Goal: Transaction & Acquisition: Purchase product/service

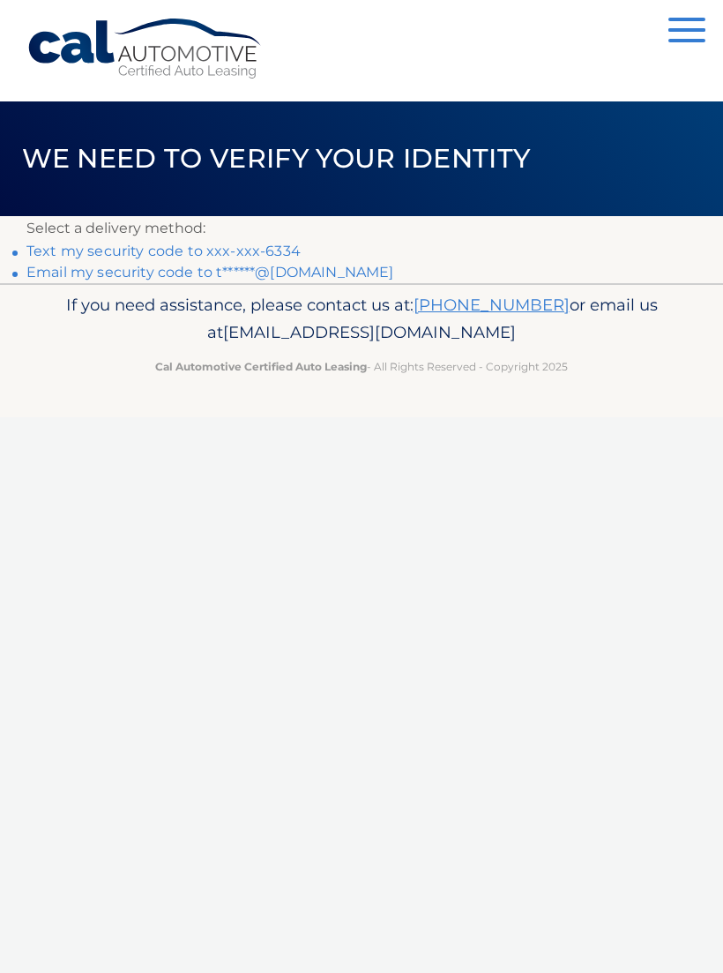
click at [274, 245] on link "Text my security code to xxx-xxx-6334" at bounding box center [163, 251] width 274 height 17
click at [164, 248] on link "Text my security code to xxx-xxx-6334" at bounding box center [163, 251] width 274 height 17
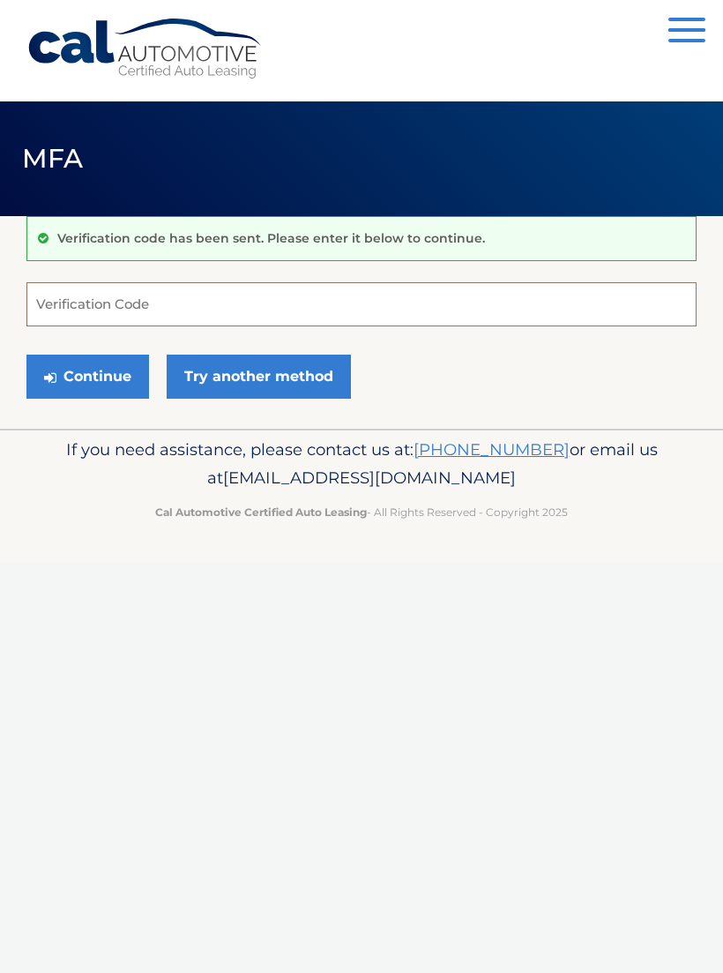
click at [113, 297] on input "Verification Code" at bounding box center [361, 304] width 671 height 44
type input "261514"
click at [87, 376] on button "Continue" at bounding box center [87, 377] width 123 height 44
click at [93, 365] on button "Continue" at bounding box center [87, 377] width 123 height 44
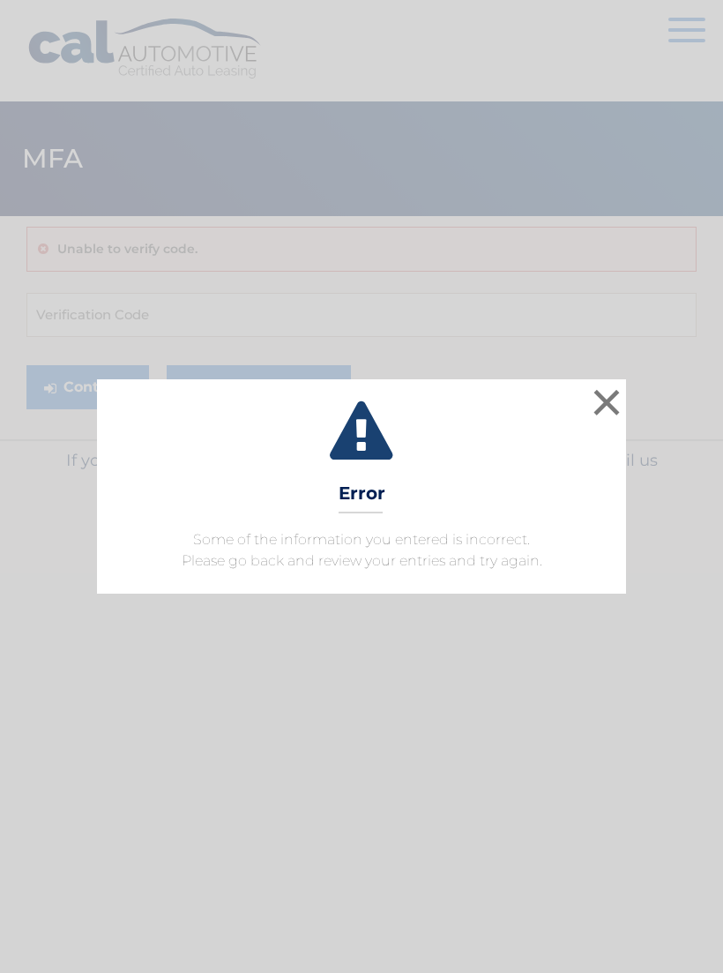
click at [603, 403] on button "×" at bounding box center [606, 402] width 35 height 35
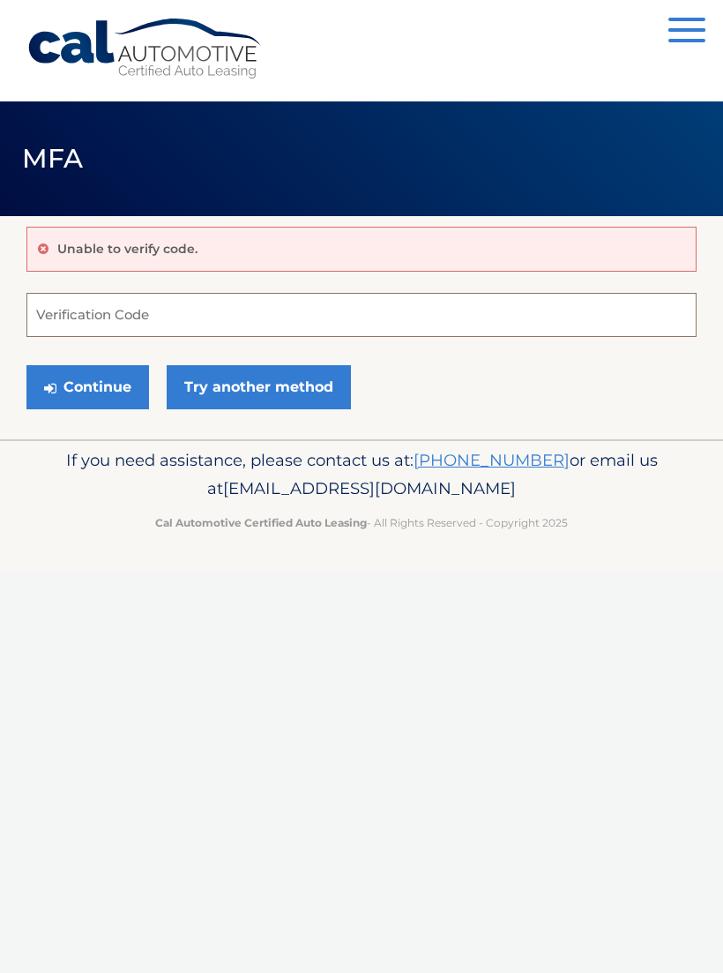
click at [110, 304] on input "Verification Code" at bounding box center [361, 315] width 671 height 44
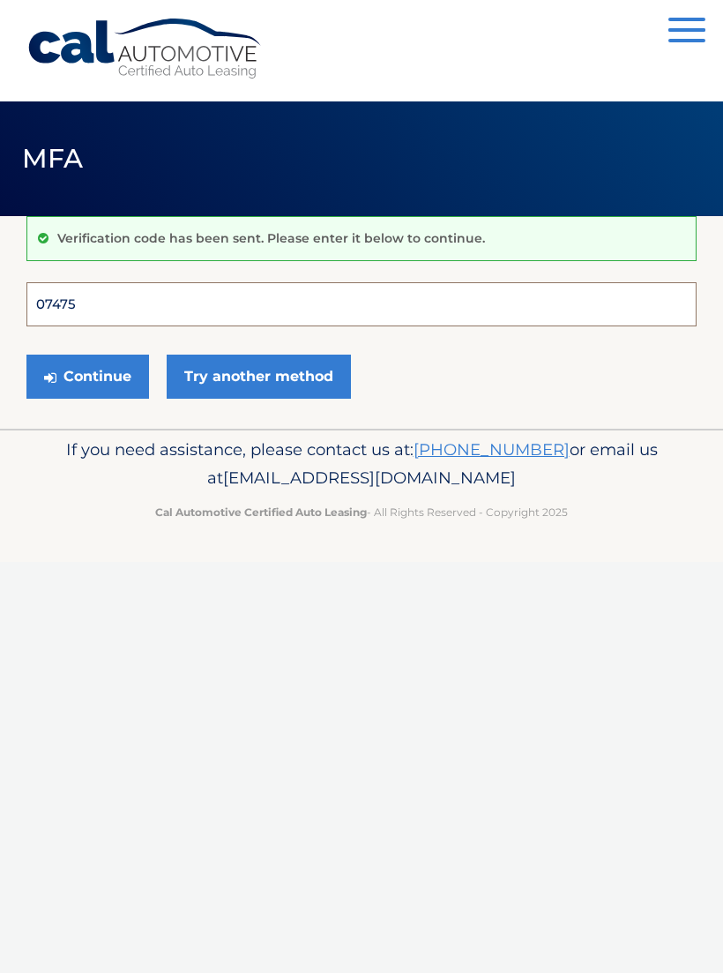
type input "074753"
click at [87, 376] on button "Continue" at bounding box center [87, 377] width 123 height 44
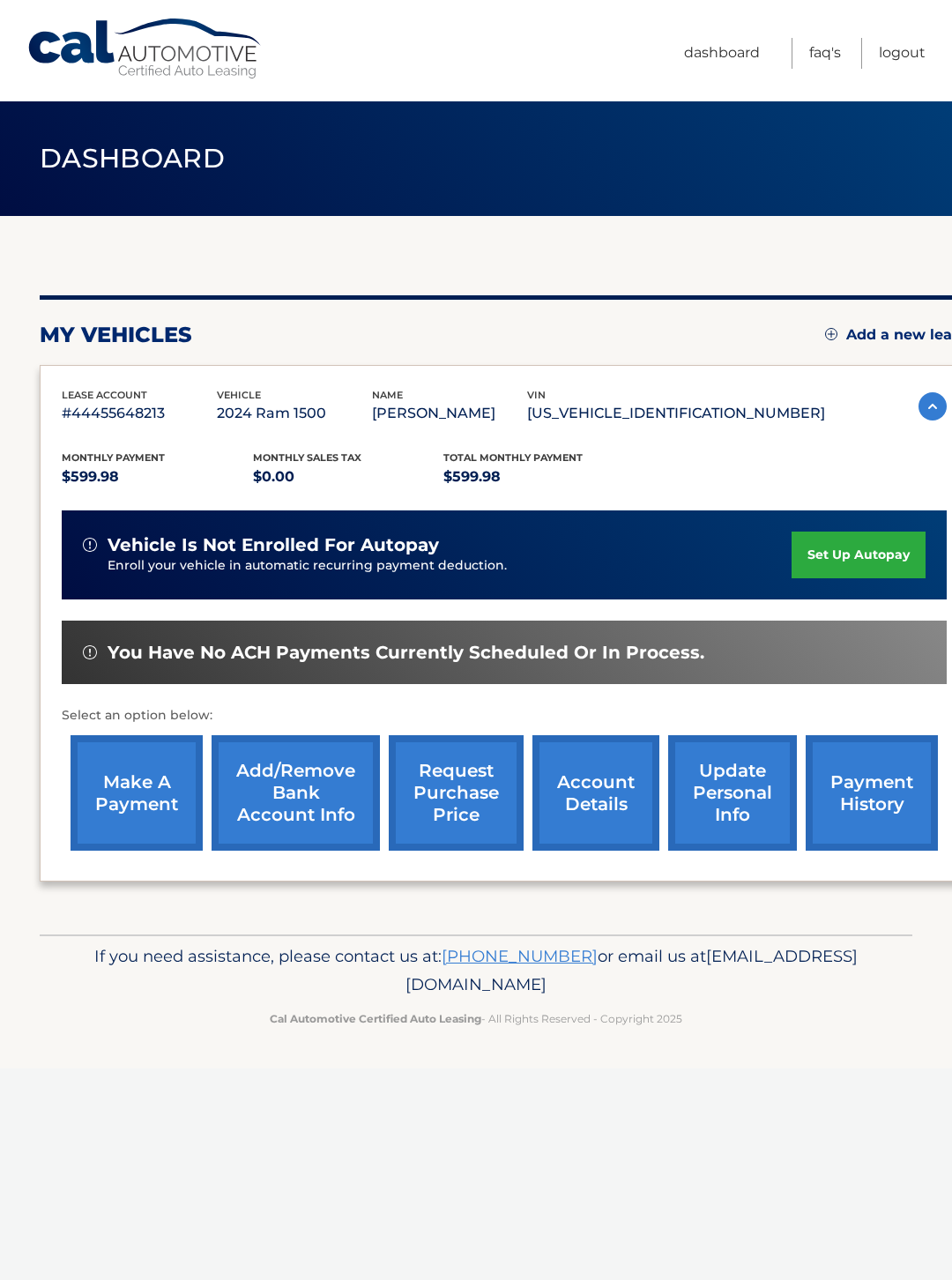
click at [127, 784] on link "make a payment" at bounding box center [137, 793] width 132 height 116
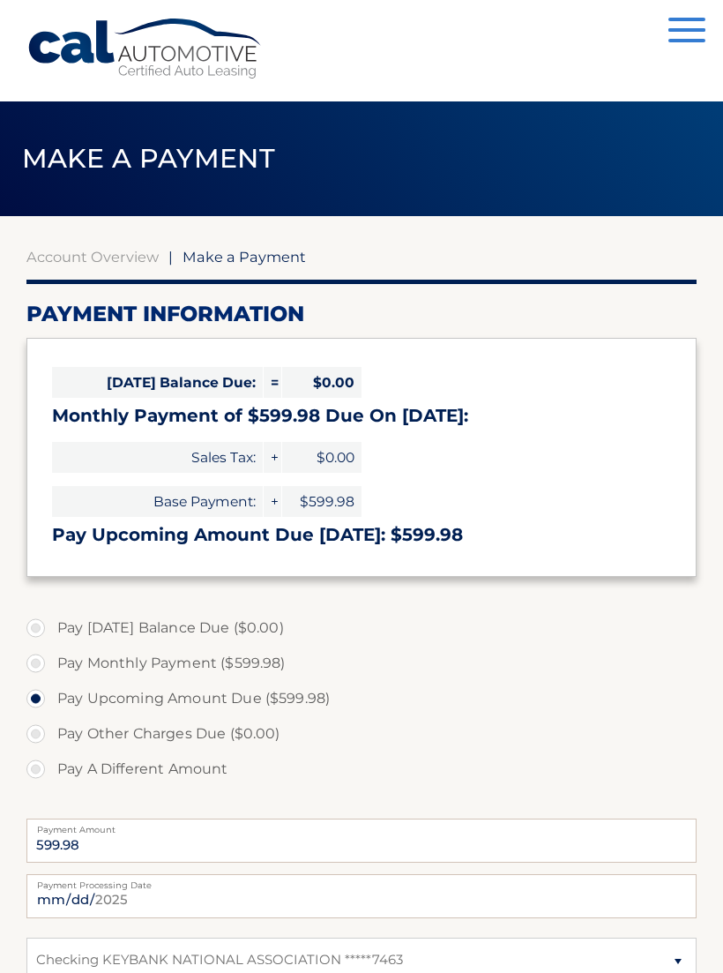
select select "Mjg3NDViNDAtMzI1Ni00ZGZlLWFjNDUtNDFjNmQyODFjZGMy"
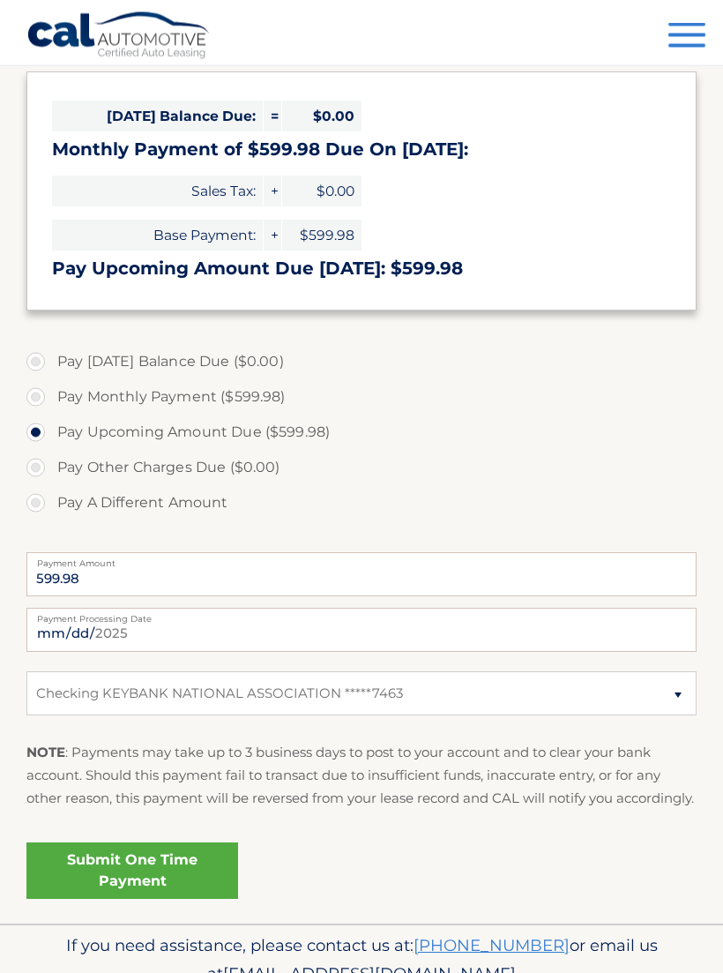
scroll to position [341, 0]
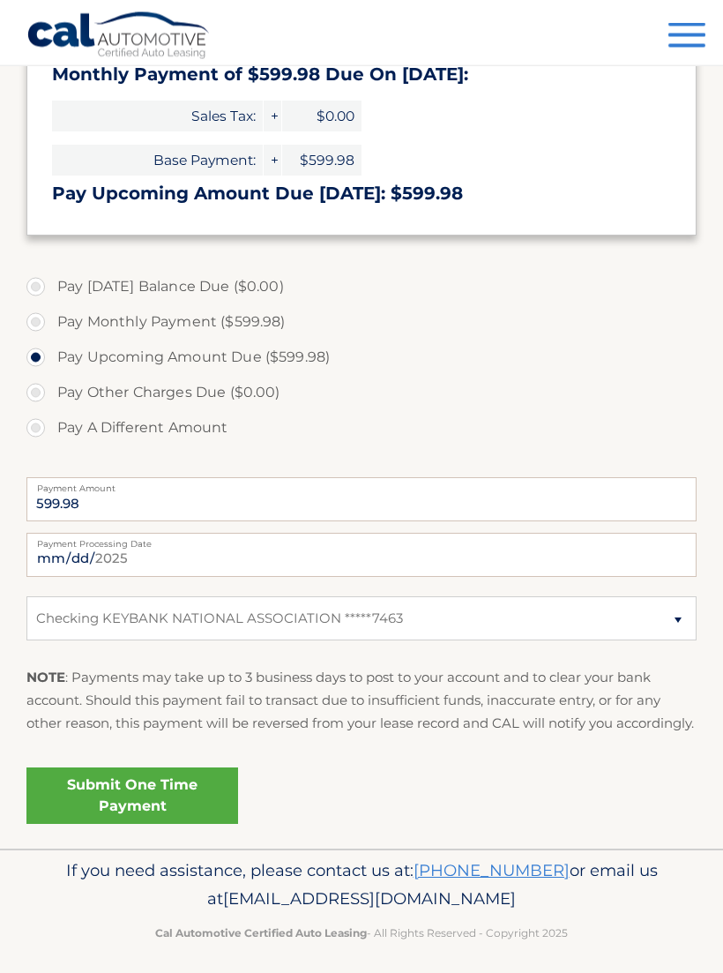
click at [137, 808] on link "Submit One Time Payment" at bounding box center [132, 796] width 212 height 56
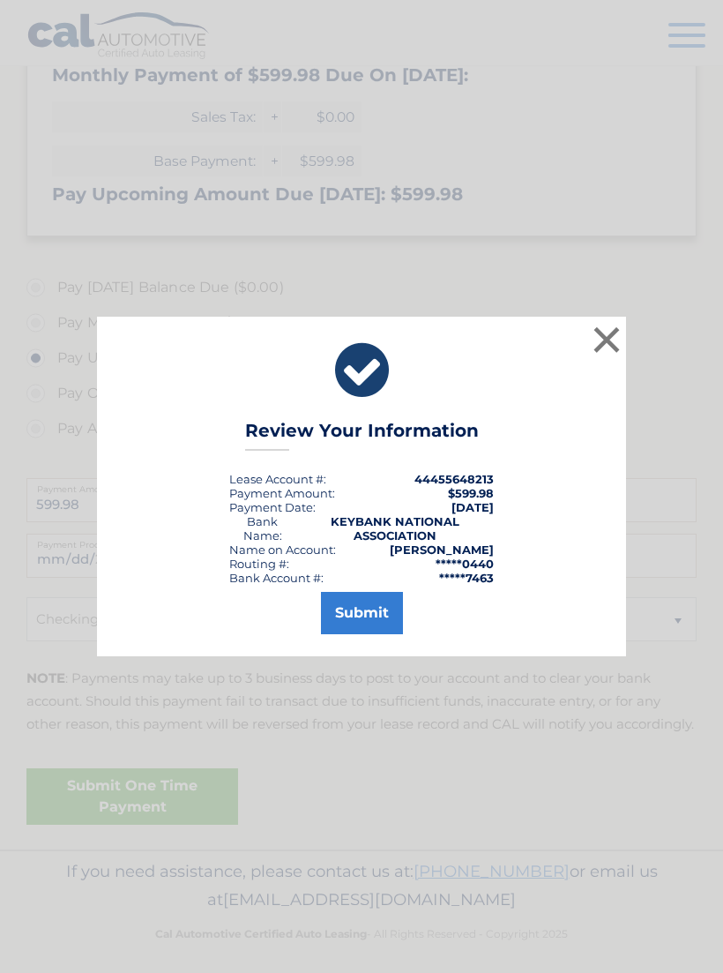
click at [357, 619] on button "Submit" at bounding box center [362, 613] width 82 height 42
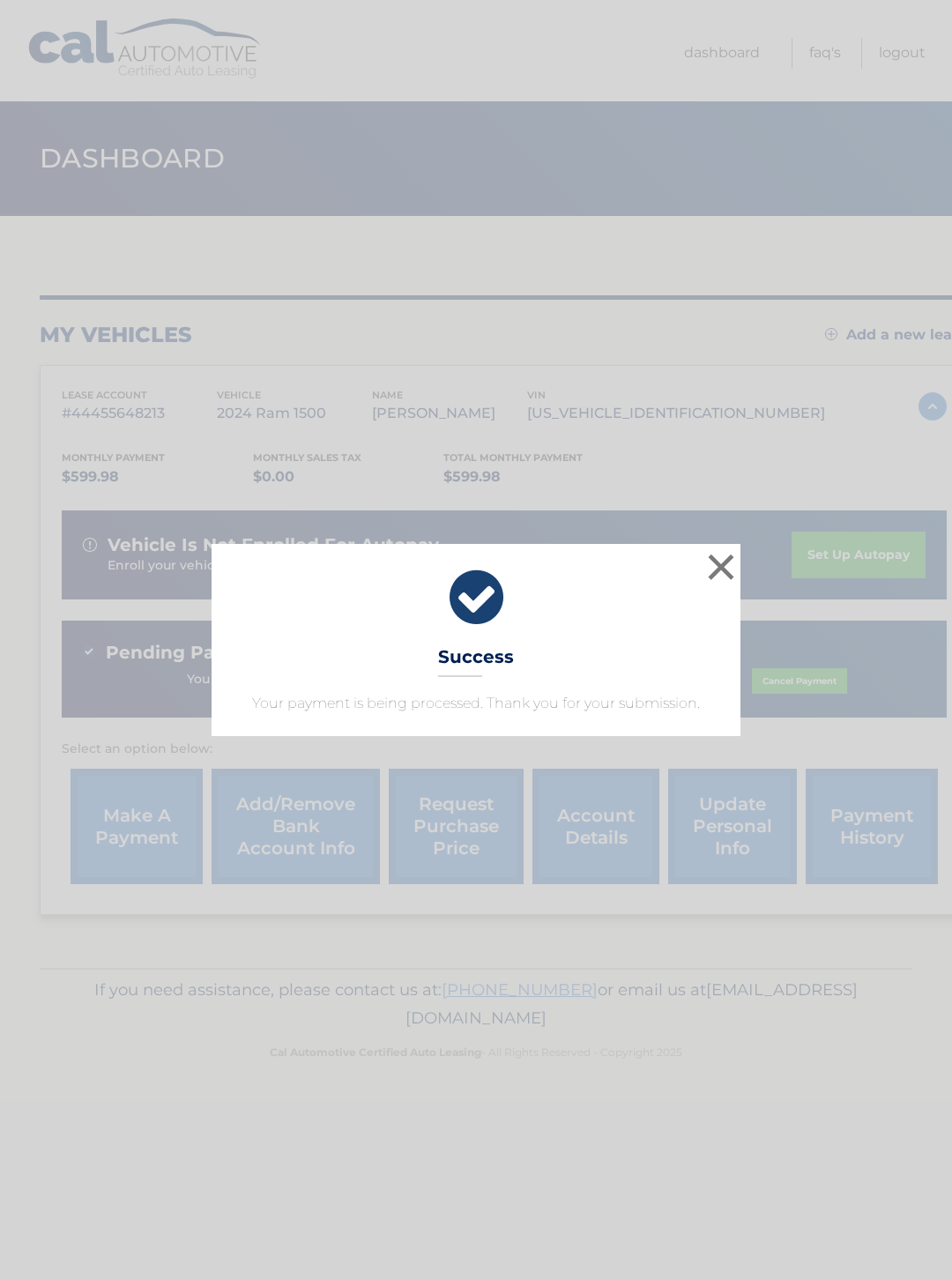
click at [717, 562] on button "×" at bounding box center [720, 567] width 35 height 35
